Goal: Book appointment/travel/reservation

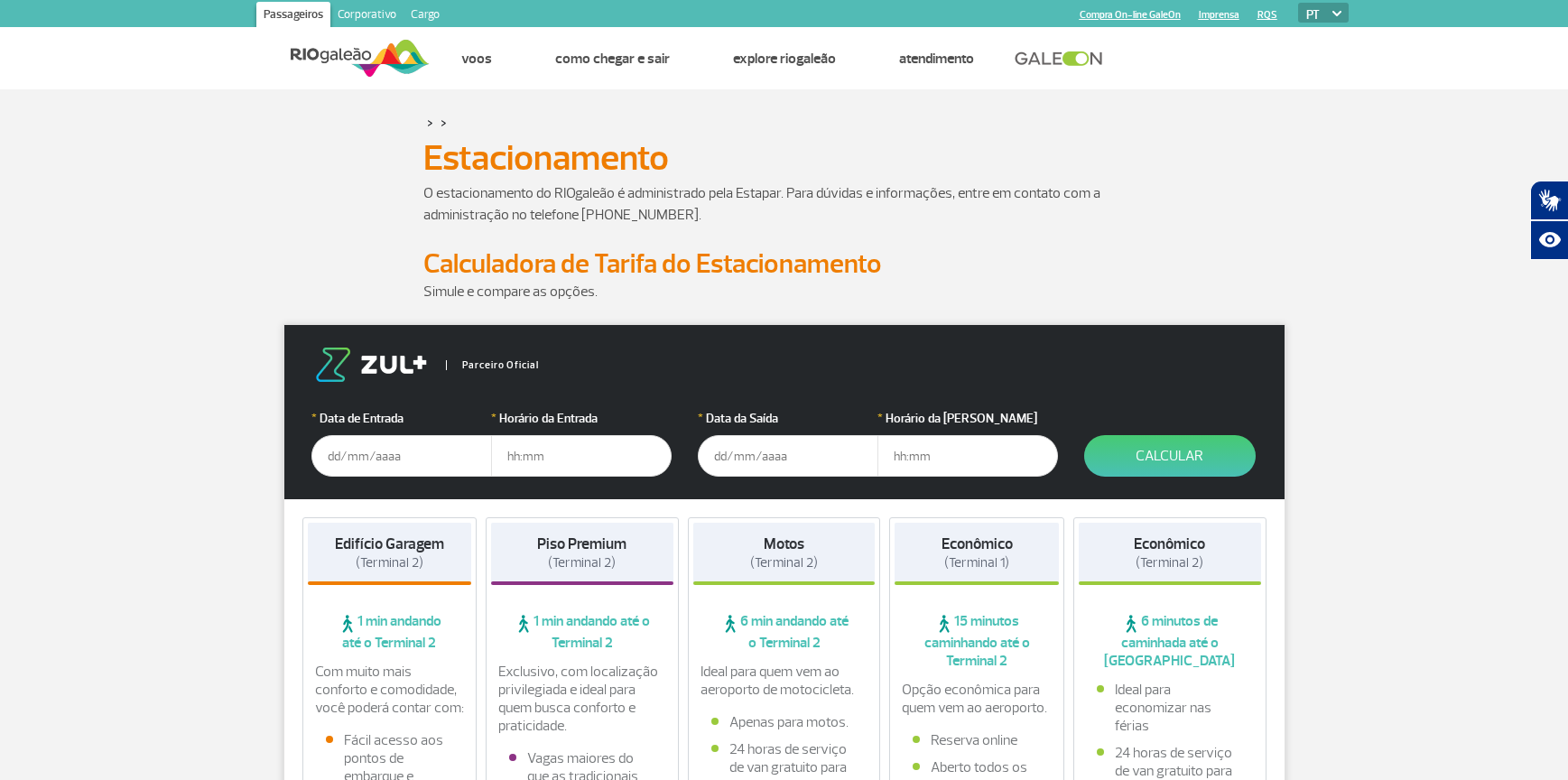
click at [351, 460] on input "text" at bounding box center [402, 456] width 181 height 42
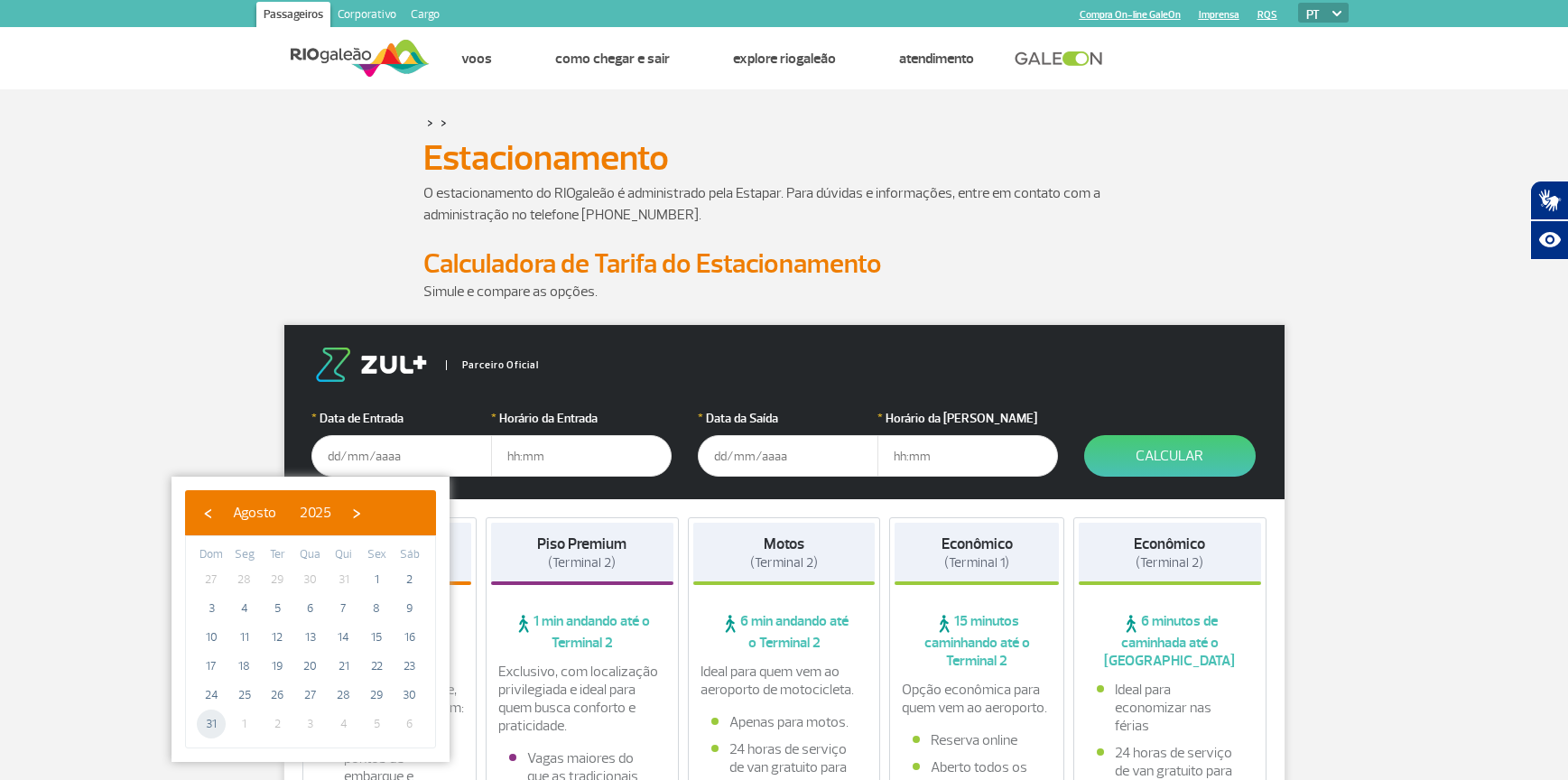
click at [210, 725] on span "31" at bounding box center [211, 724] width 29 height 29
type input "[DATE]"
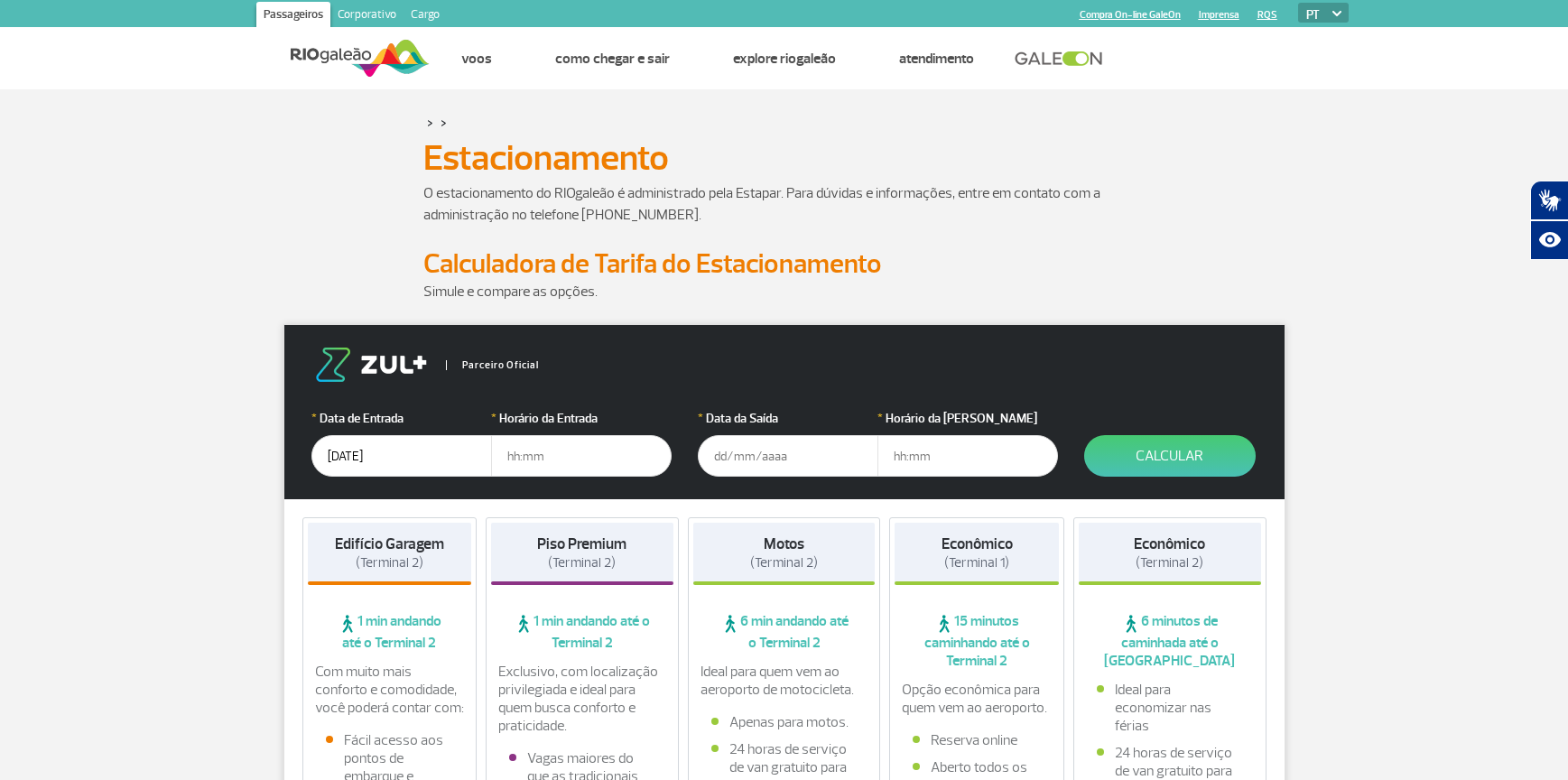
click at [533, 461] on input "text" at bounding box center [582, 456] width 181 height 42
type input "5"
type input "05:30"
click at [711, 461] on input "text" at bounding box center [788, 456] width 181 height 42
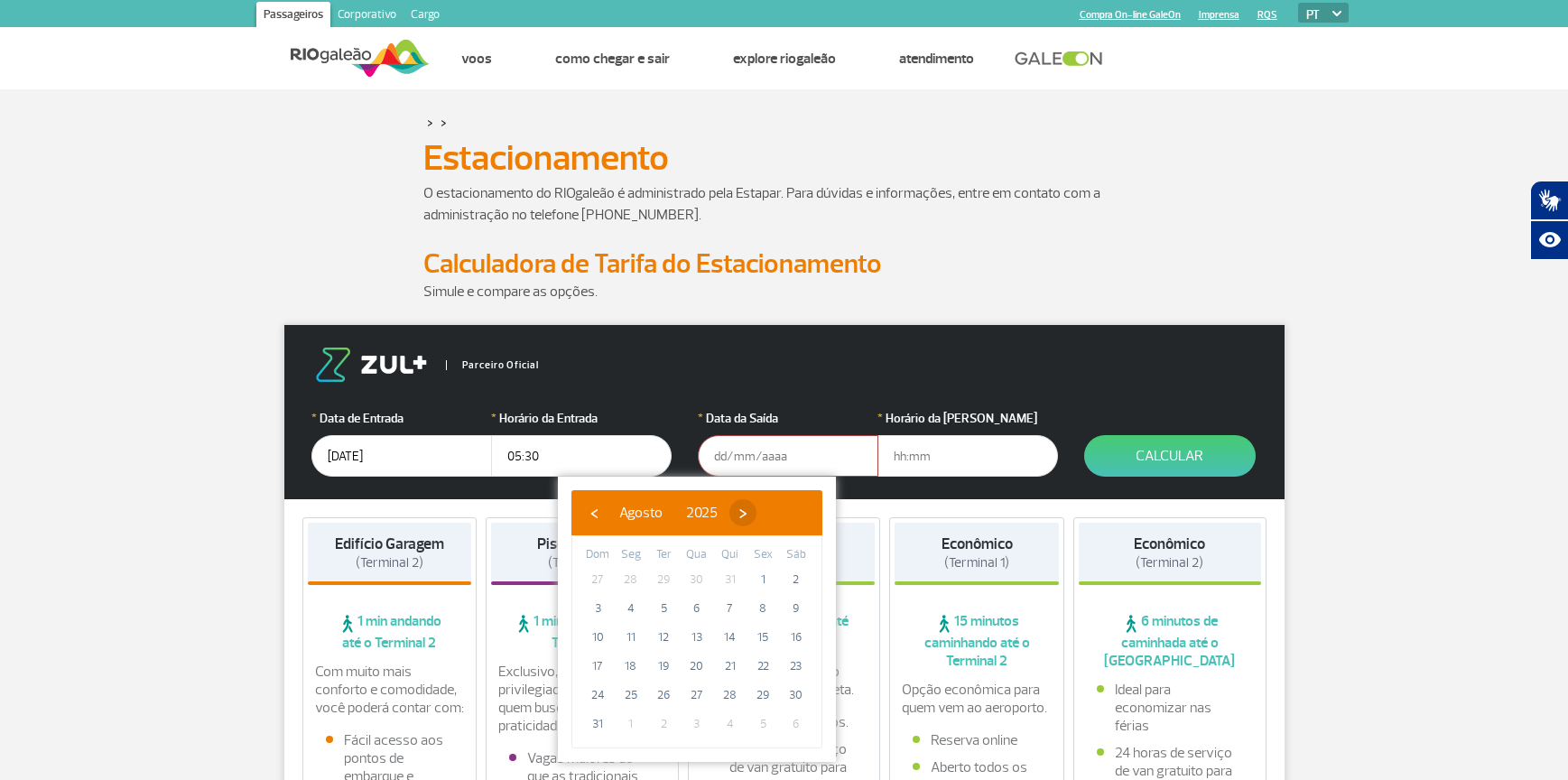
click at [756, 514] on span "›" at bounding box center [743, 512] width 28 height 28
click at [661, 582] on span "2" at bounding box center [663, 580] width 29 height 29
type input "[DATE]"
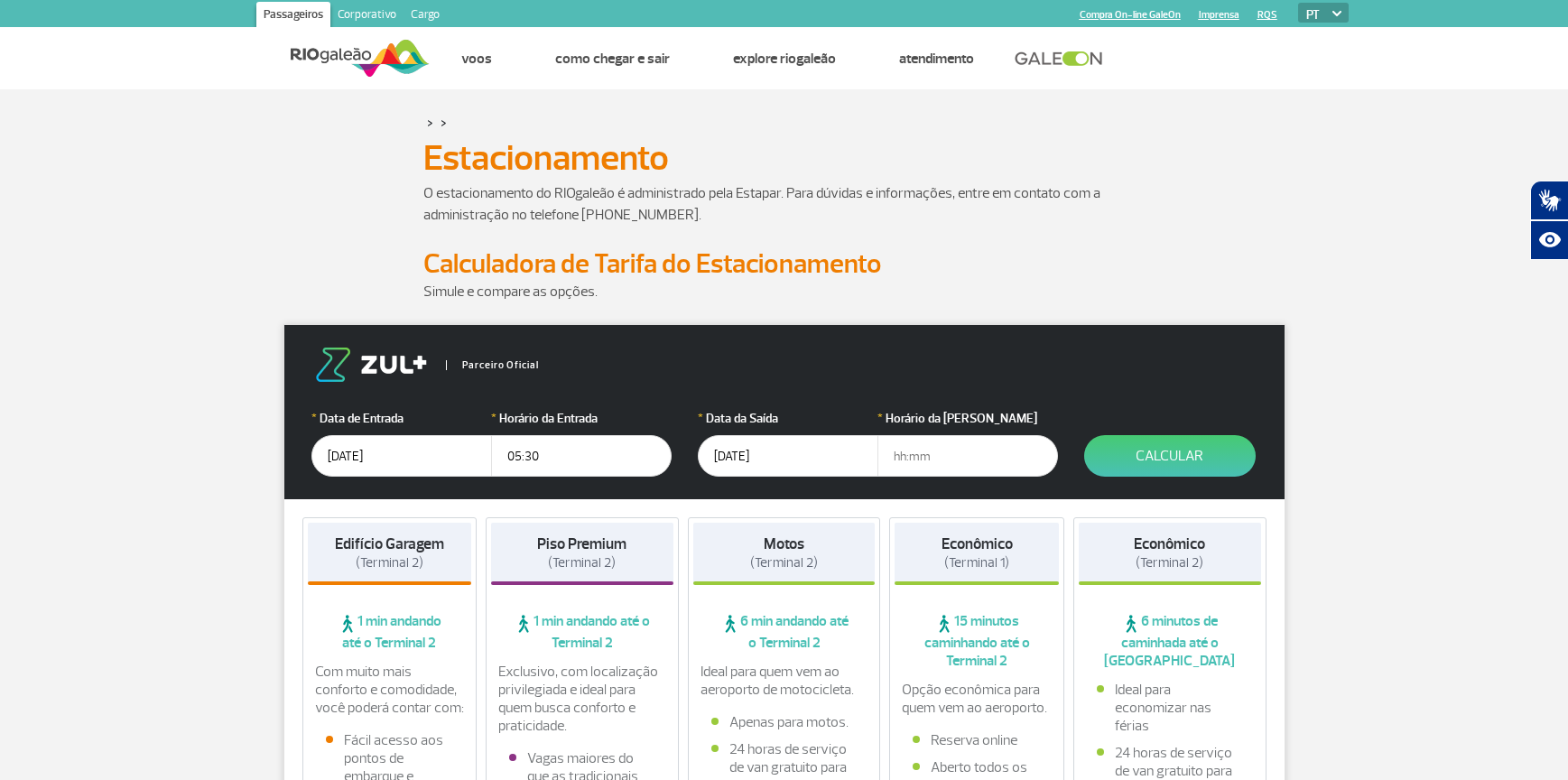
click at [893, 466] on input "text" at bounding box center [968, 456] width 181 height 42
type input "22:00"
click at [376, 557] on span "(Terminal 2)" at bounding box center [389, 562] width 67 height 17
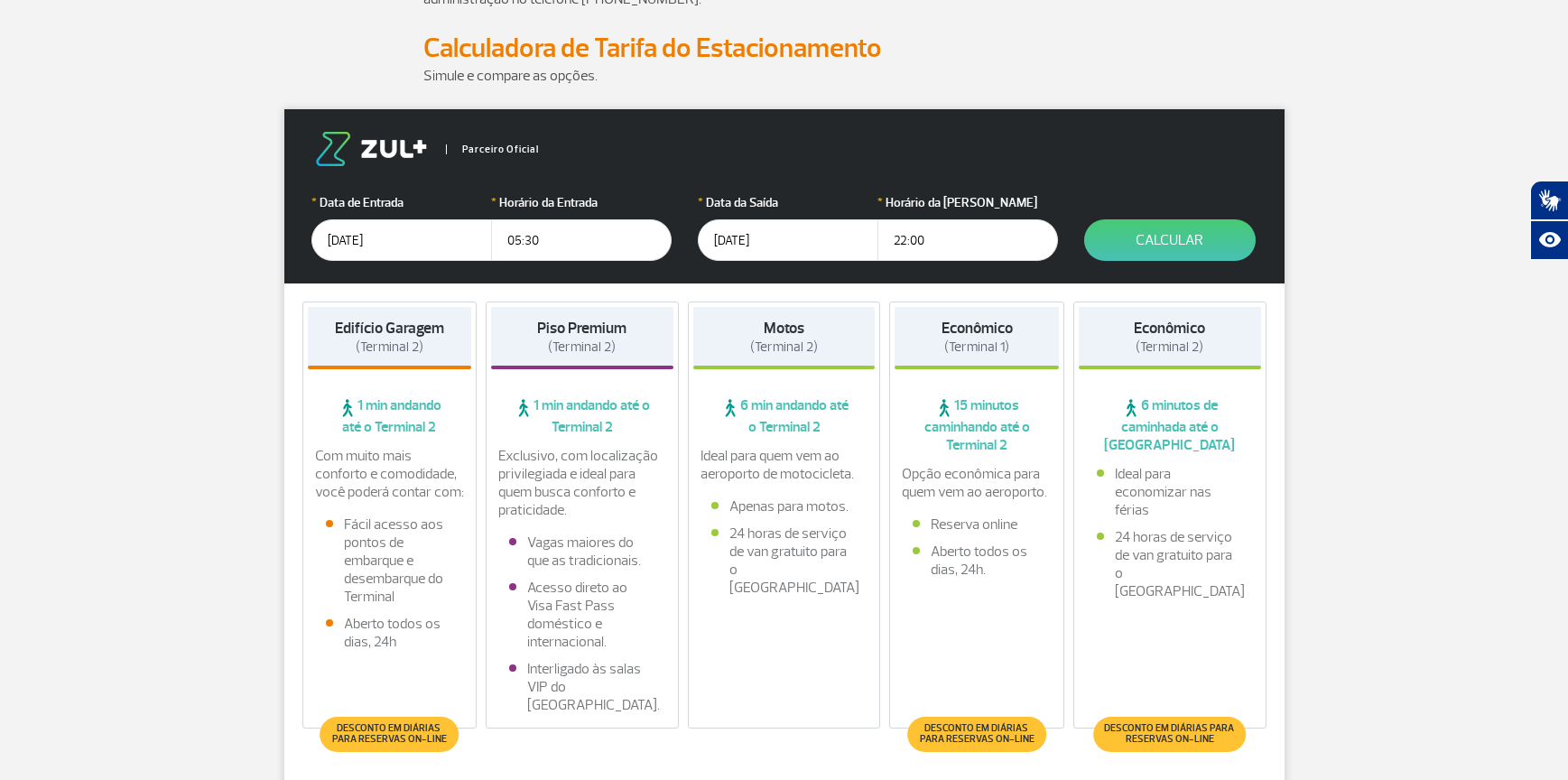
scroll to position [253, 0]
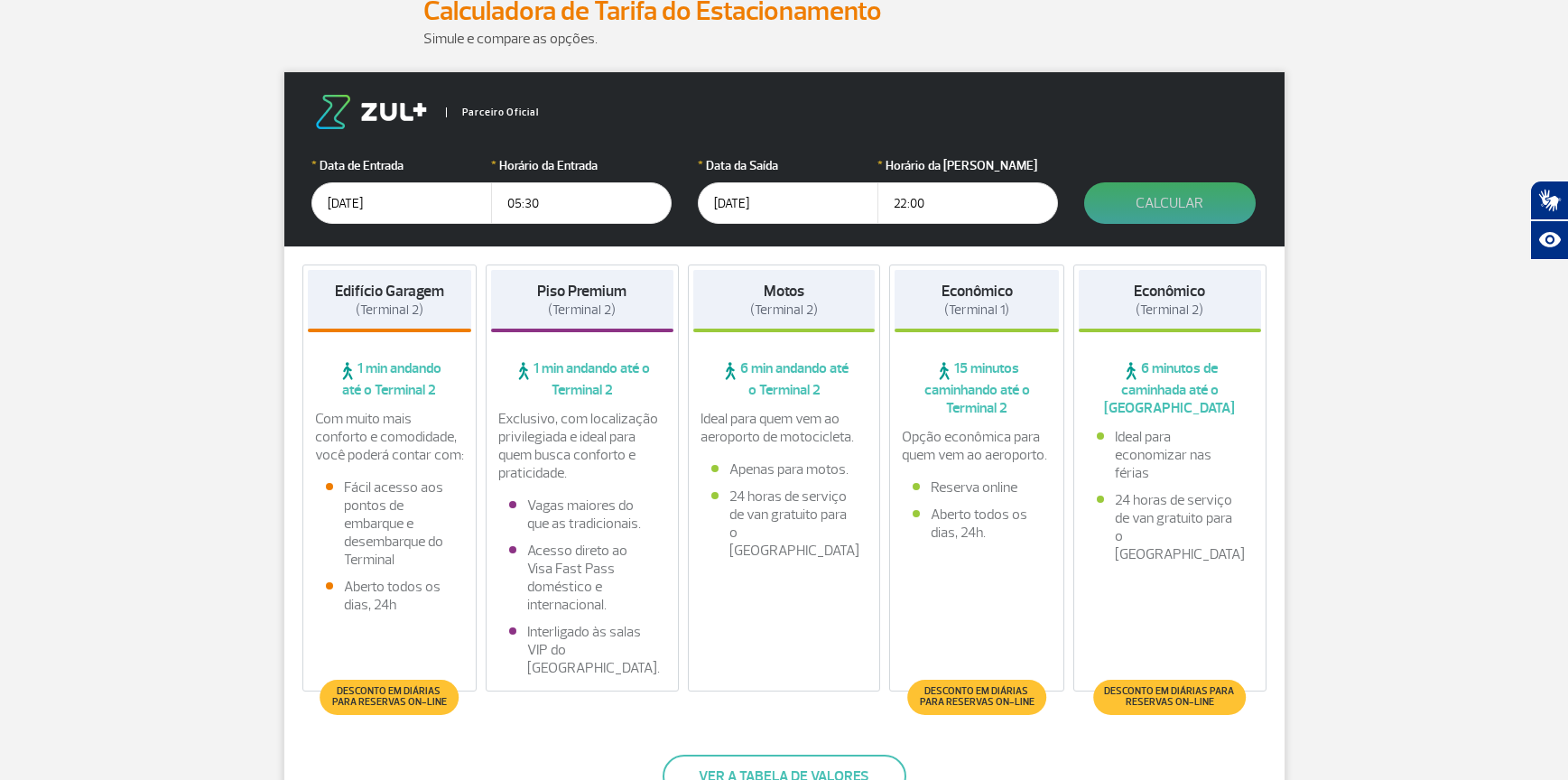
click at [1171, 205] on button "Calcular" at bounding box center [1170, 203] width 172 height 42
